Goal: Find specific page/section: Find specific page/section

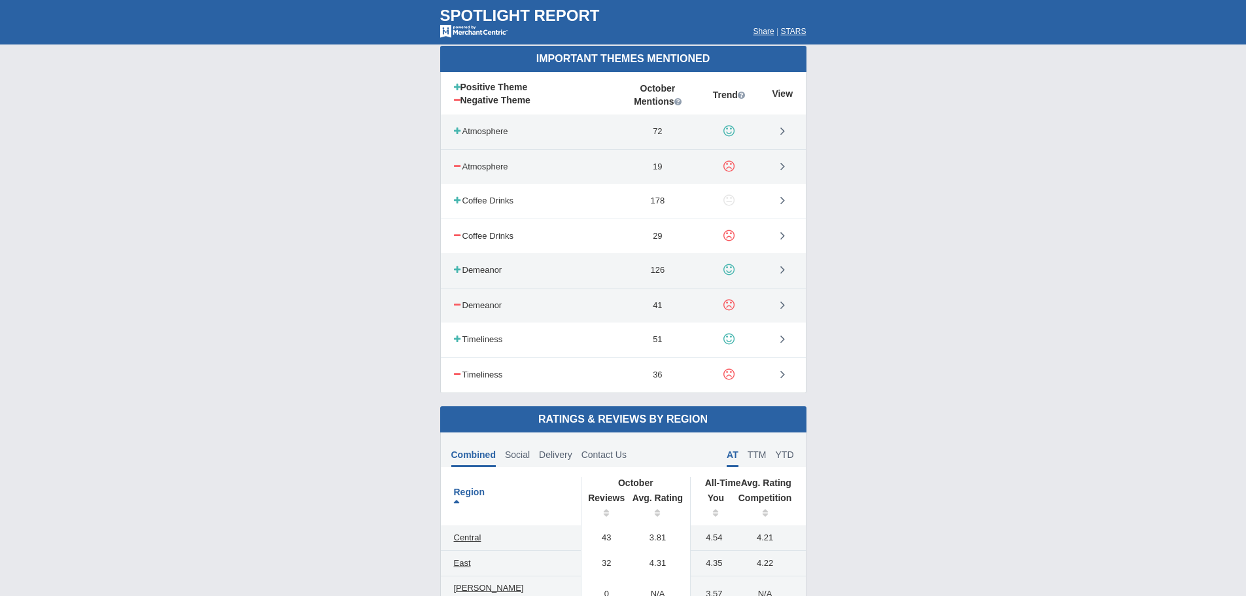
scroll to position [719, 0]
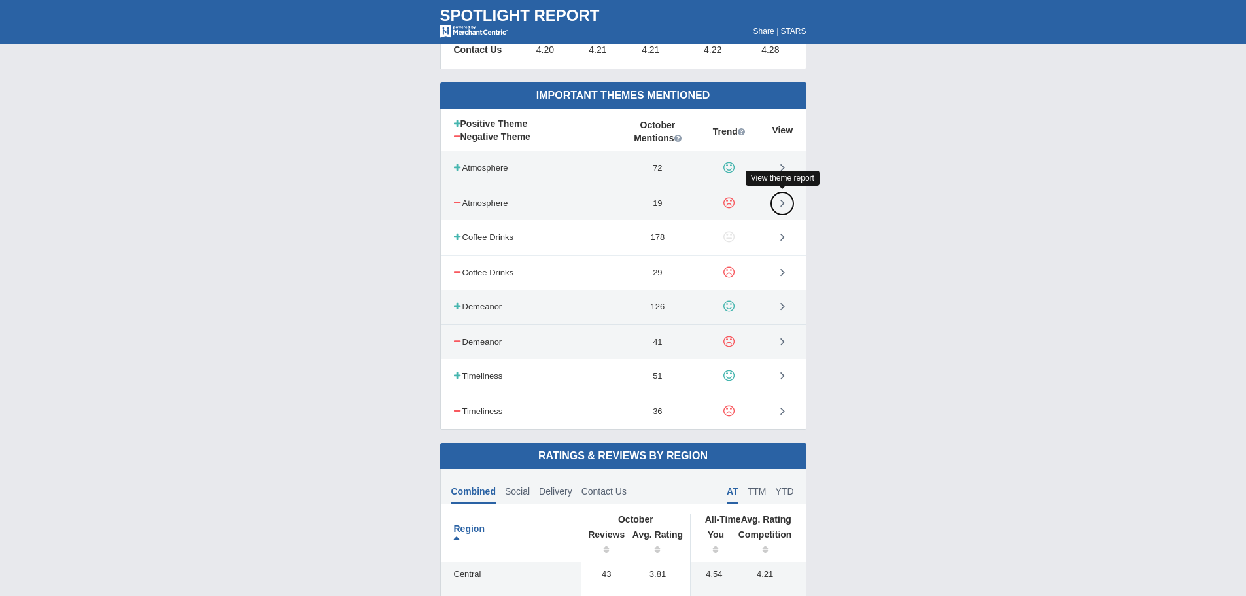
click at [780, 200] on link at bounding box center [782, 203] width 25 height 25
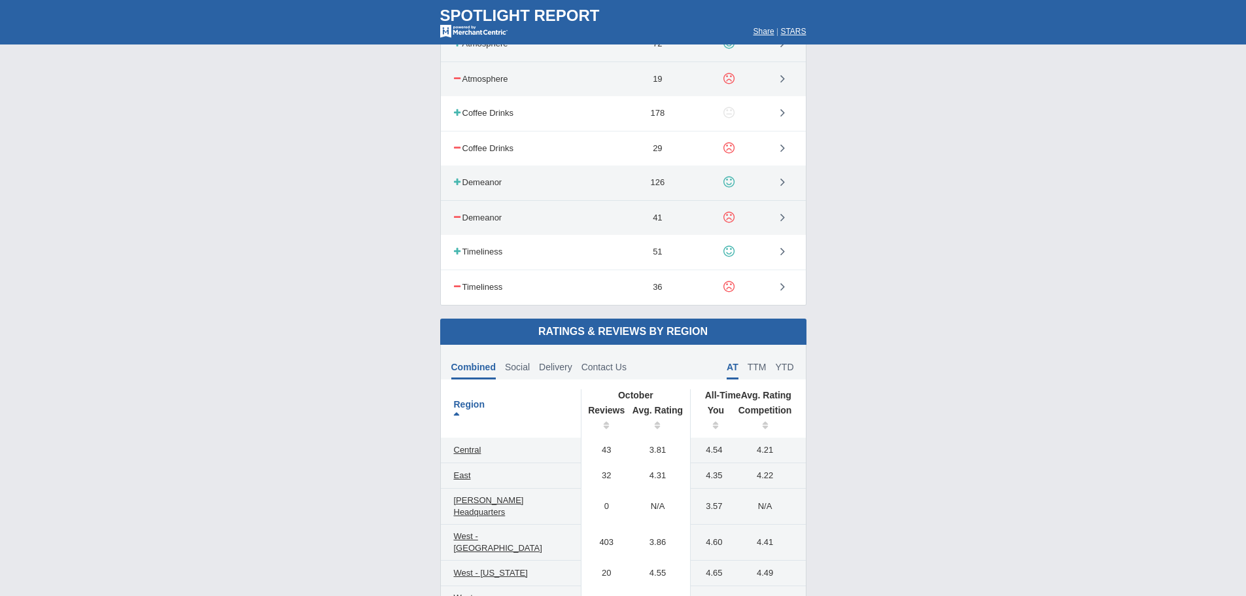
scroll to position [916, 0]
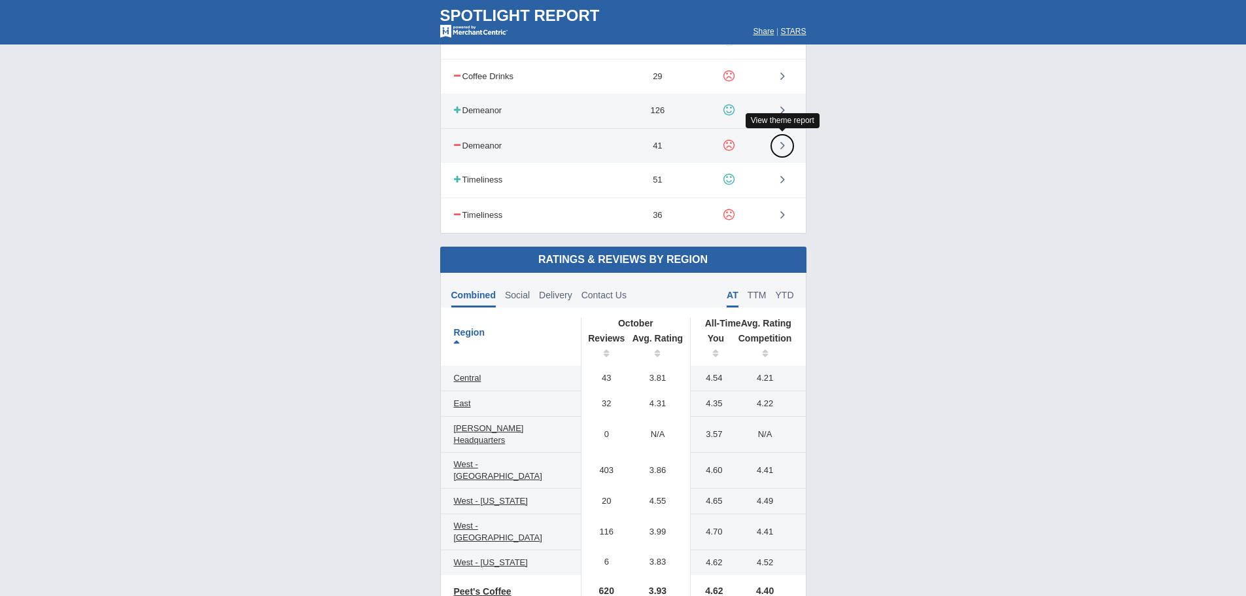
click at [781, 143] on icon at bounding box center [782, 145] width 5 height 13
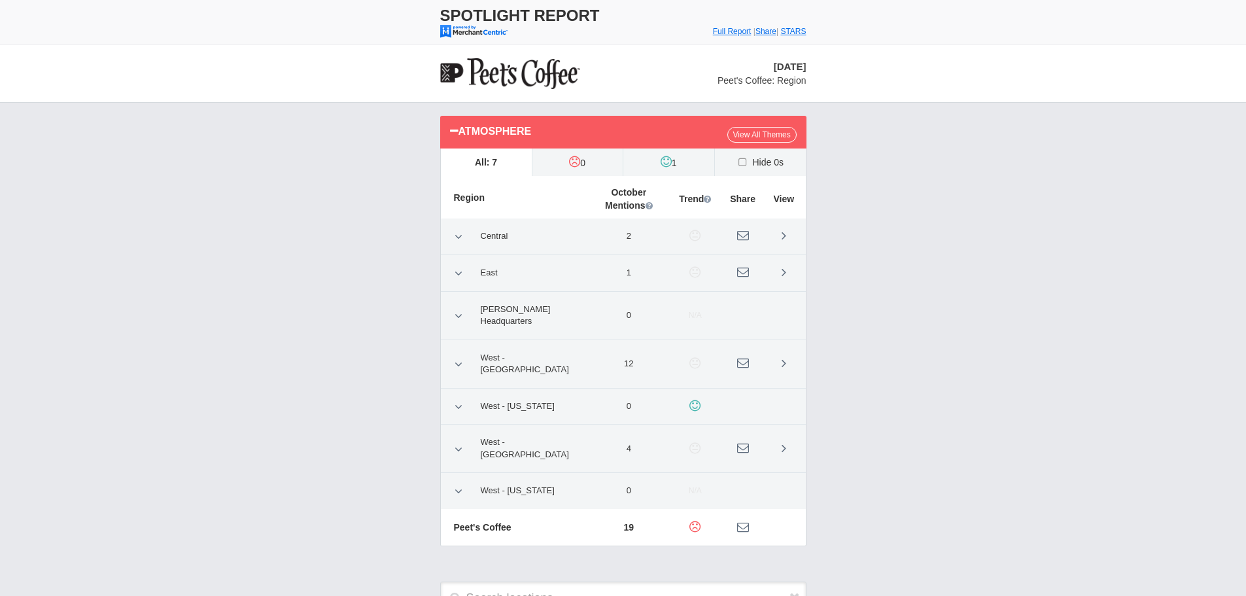
click at [500, 347] on span "West - [GEOGRAPHIC_DATA]" at bounding box center [529, 364] width 112 height 35
click at [461, 358] on icon at bounding box center [459, 364] width 8 height 12
